Goal: Find specific page/section: Find specific page/section

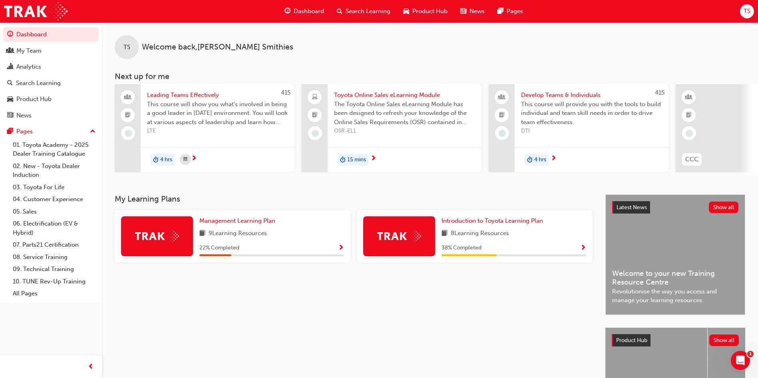
click at [366, 6] on div "Search Learning" at bounding box center [363, 11] width 66 height 16
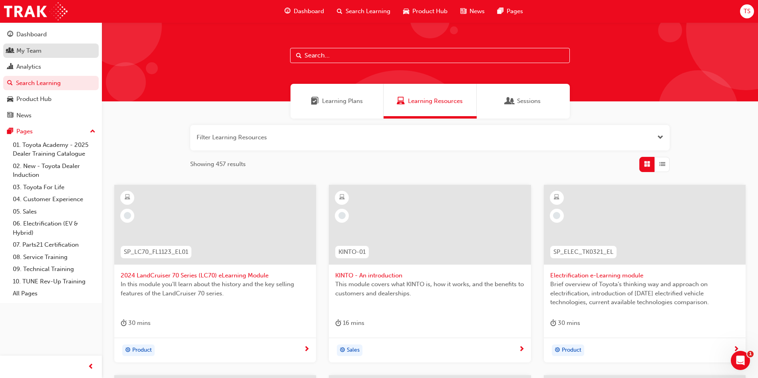
click at [35, 50] on div "My Team" at bounding box center [28, 50] width 25 height 9
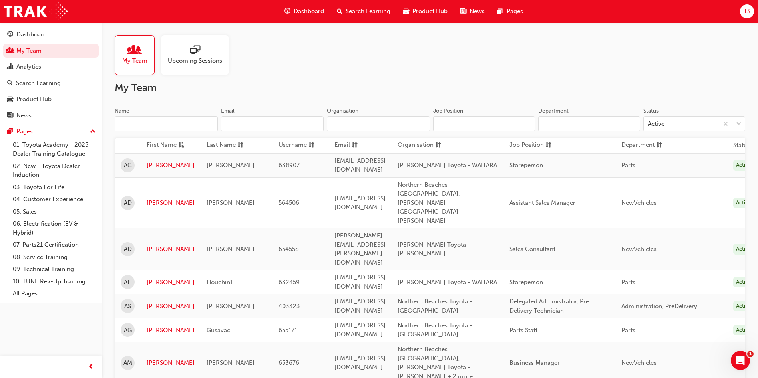
click at [175, 125] on input "Name" at bounding box center [166, 123] width 103 height 15
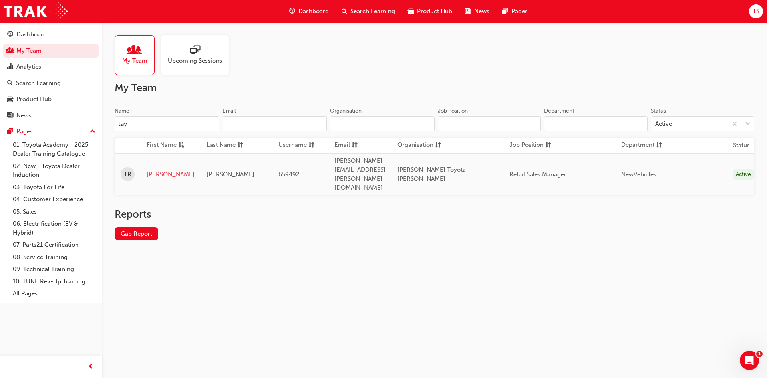
type input "tay"
click at [156, 170] on link "[PERSON_NAME]" at bounding box center [171, 174] width 48 height 9
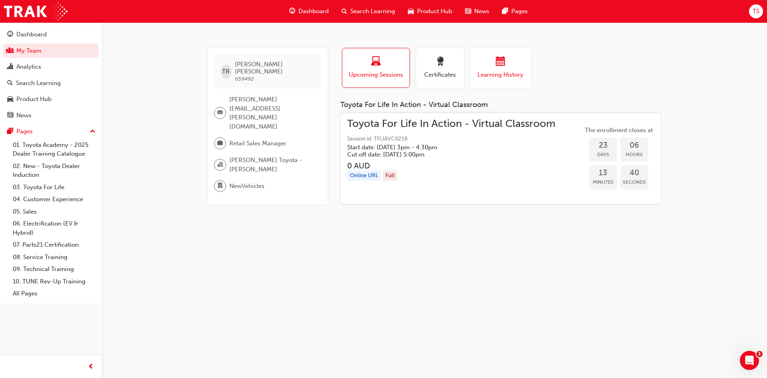
click at [503, 66] on span "calendar-icon" at bounding box center [501, 62] width 10 height 11
